Goal: Task Accomplishment & Management: Complete application form

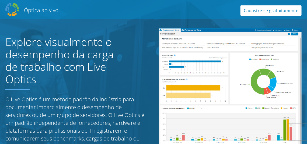
click at [262, 9] on font "Cadastre-se gratuitamente" at bounding box center [271, 11] width 55 height 6
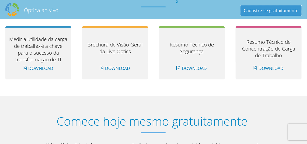
scroll to position [601, 0]
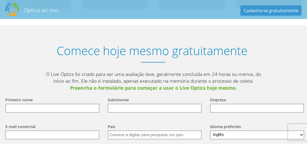
click at [42, 103] on input "text" at bounding box center [52, 107] width 94 height 9
type input "Maazias"
type input "Mendonca"
type input "maaziasrm@gmail.com"
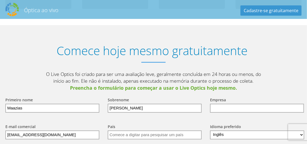
type input "[GEOGRAPHIC_DATA]"
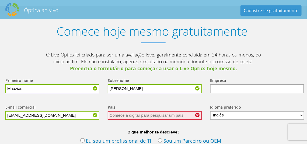
scroll to position [628, 0]
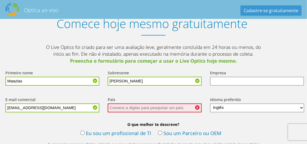
drag, startPoint x: 55, startPoint y: 97, endPoint x: 0, endPoint y: 95, distance: 54.7
click at [0, 95] on div "E-mail comercial maaziasrm@gmail.com" at bounding box center [51, 104] width 102 height 27
paste input ".mendonca@araucaria.pr.gov.br"
type input "[EMAIL_ADDRESS][DOMAIN_NAME]"
click at [220, 76] on input "text" at bounding box center [257, 80] width 94 height 9
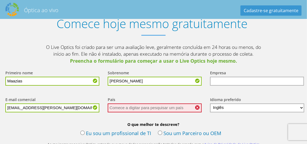
type input "Prefeitura de Araucaria"
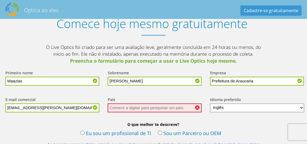
click at [175, 103] on input "text" at bounding box center [155, 107] width 94 height 9
type input "[GEOGRAPHIC_DATA]"
click at [154, 103] on input "text" at bounding box center [155, 107] width 94 height 9
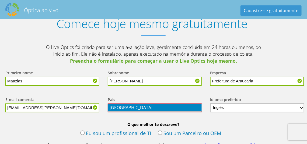
click at [146, 107] on li "[GEOGRAPHIC_DATA]" at bounding box center [155, 107] width 94 height 8
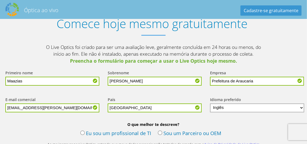
type input "[GEOGRAPHIC_DATA]"
click at [229, 103] on select "Inglês Alemão Espanhol francês Italiano Polonês Português Russo 한국어 中文 日本語" at bounding box center [257, 107] width 94 height 9
select select "pt-BR"
click at [210, 103] on select "Inglês Alemão Espanhol francês Italiano Polonês Português Russo 한국어 中文 日本語" at bounding box center [257, 107] width 94 height 9
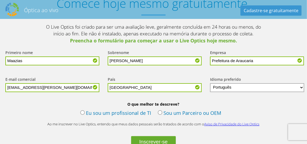
scroll to position [655, 0]
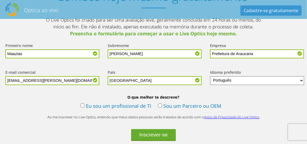
click at [99, 102] on font "Eu sou um profissional de TI" at bounding box center [118, 105] width 65 height 7
click at [0, 0] on input "Eu sou um profissional de TI" at bounding box center [0, 0] width 0 height 0
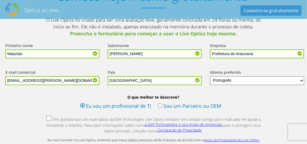
scroll to position [682, 0]
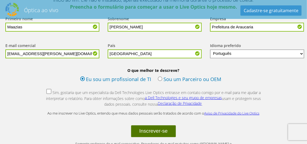
click at [159, 128] on font "Inscrever-se" at bounding box center [153, 131] width 29 height 6
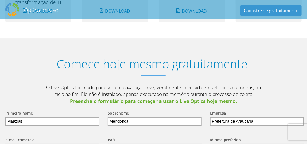
scroll to position [619, 0]
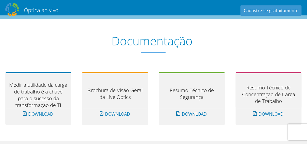
scroll to position [458, 0]
